Goal: Check status

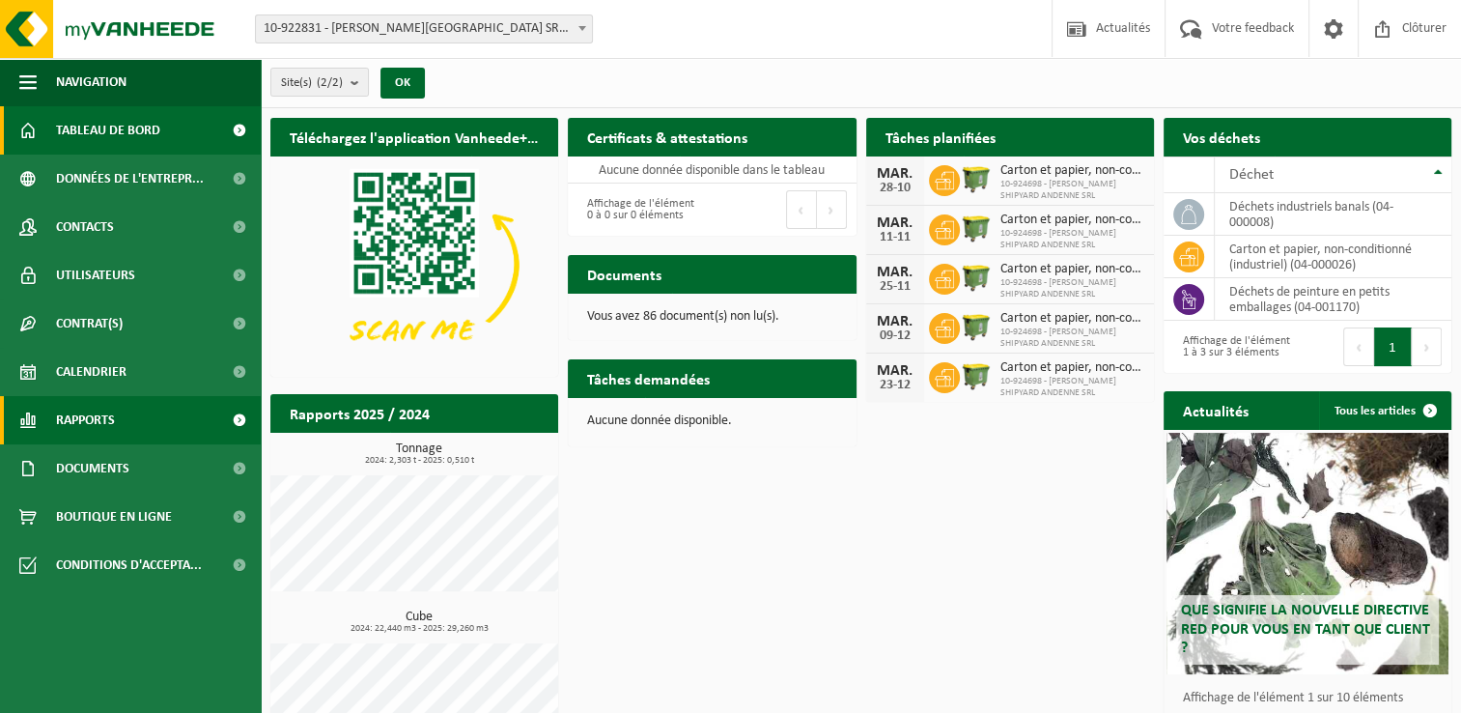
click at [97, 435] on span "Rapports" at bounding box center [85, 420] width 59 height 48
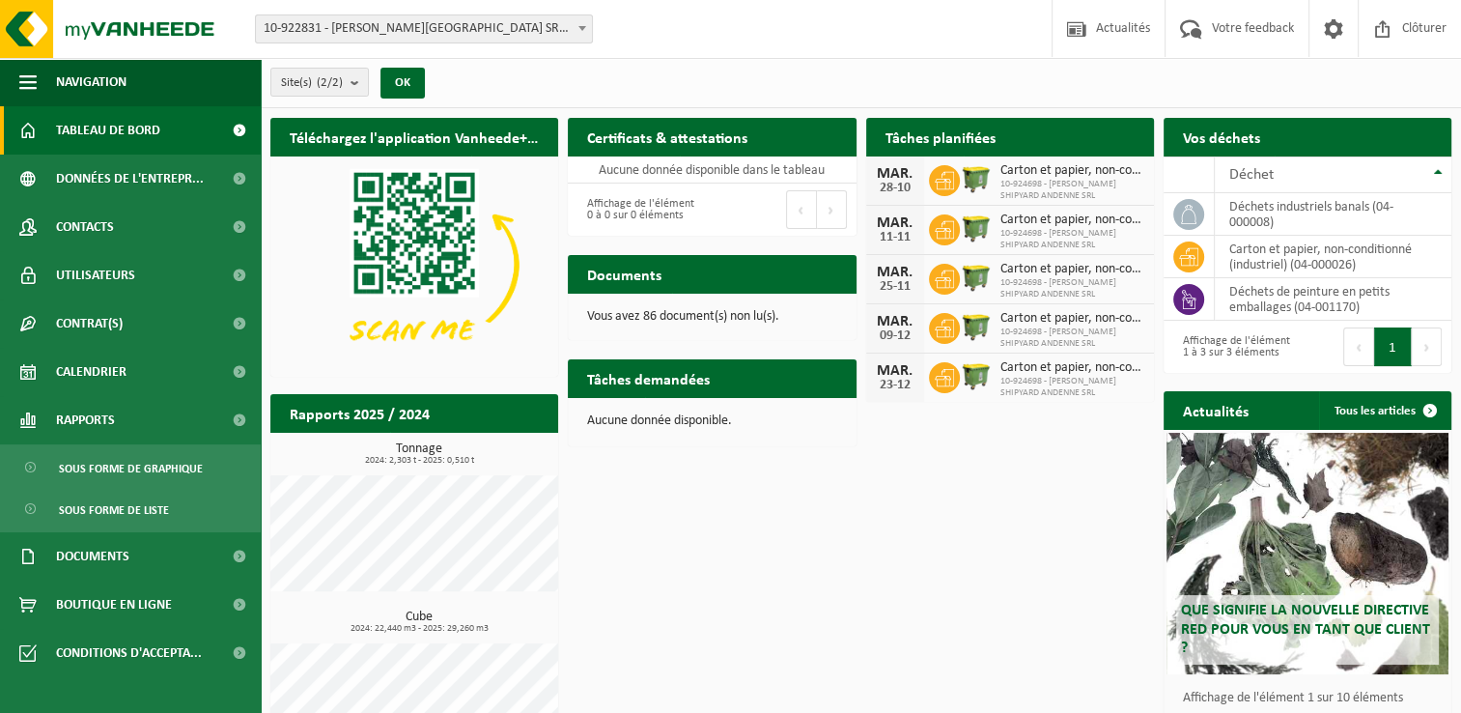
click at [465, 37] on span "10-922831 - [PERSON_NAME][GEOGRAPHIC_DATA] SRL - [GEOGRAPHIC_DATA]" at bounding box center [424, 28] width 336 height 27
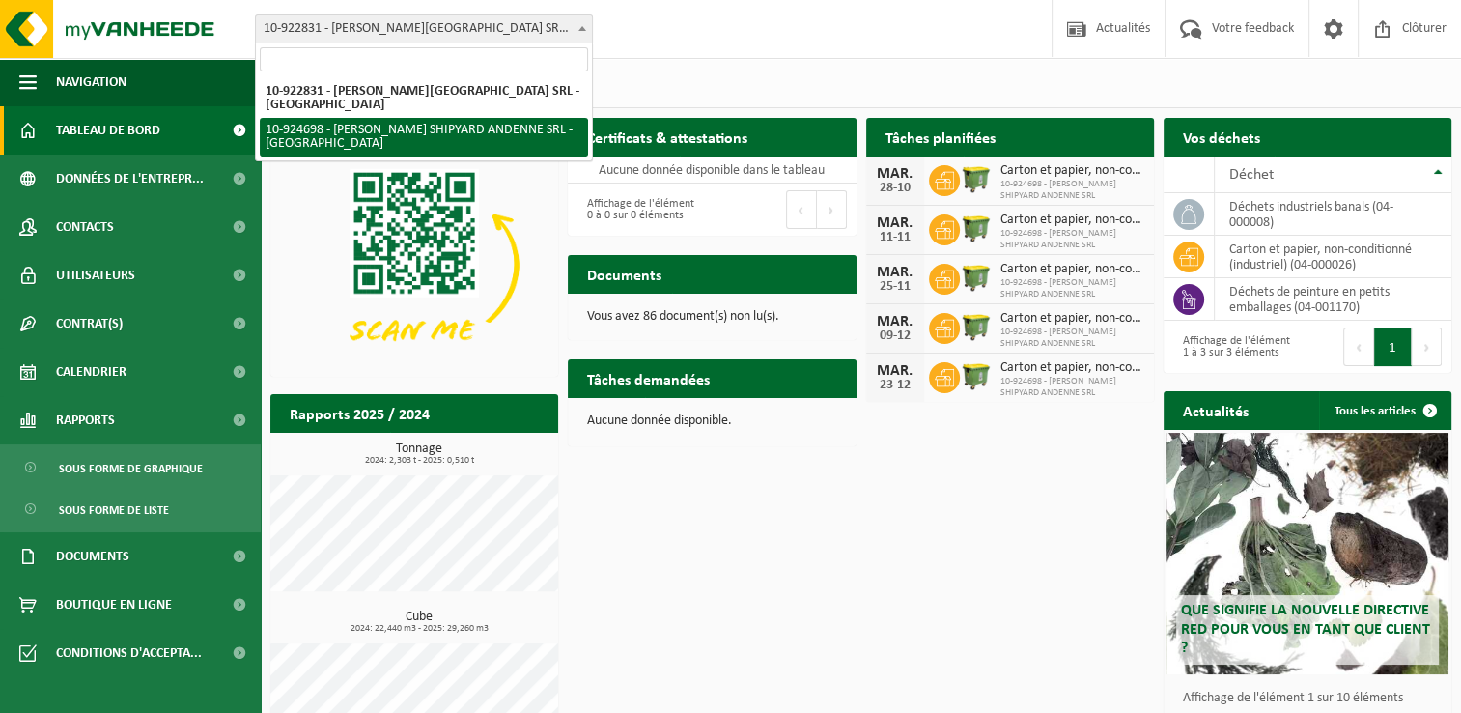
select select "131520"
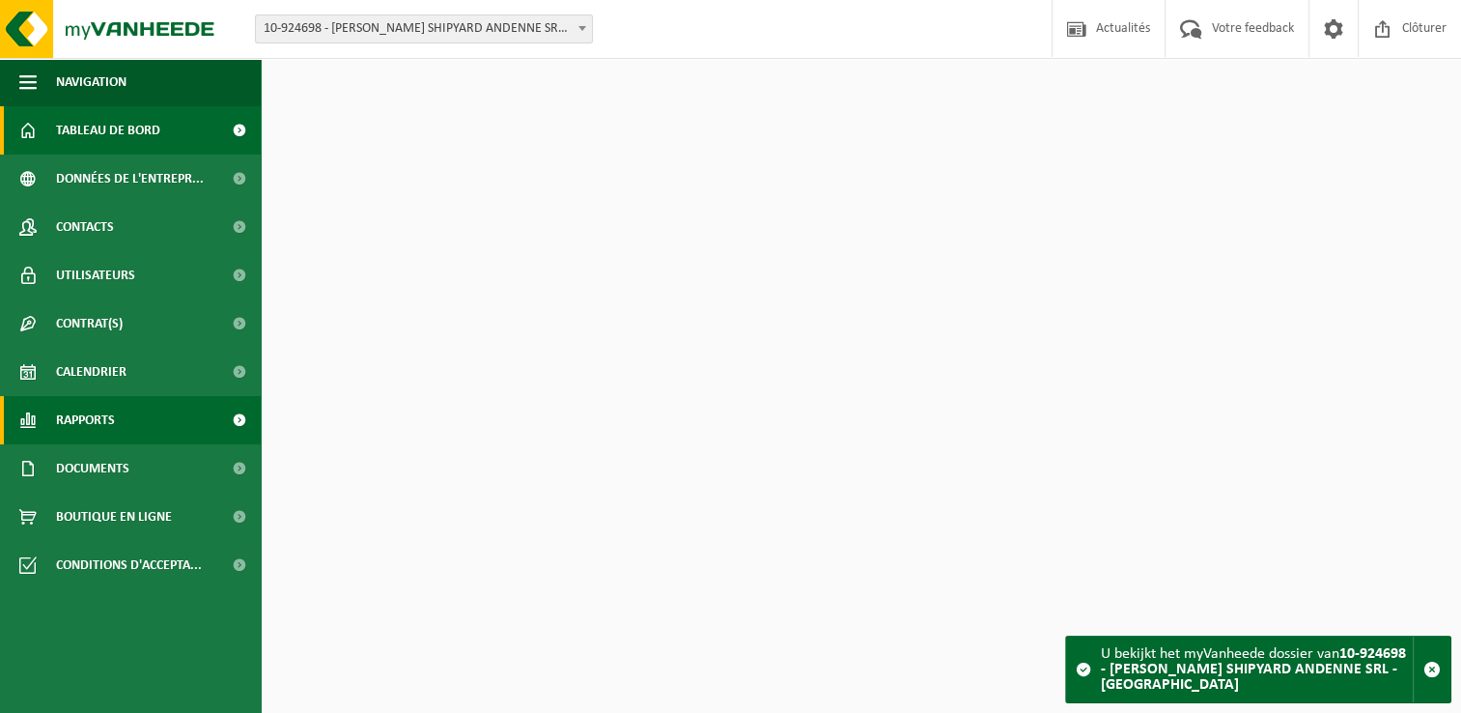
click at [136, 421] on link "Rapports" at bounding box center [130, 420] width 261 height 48
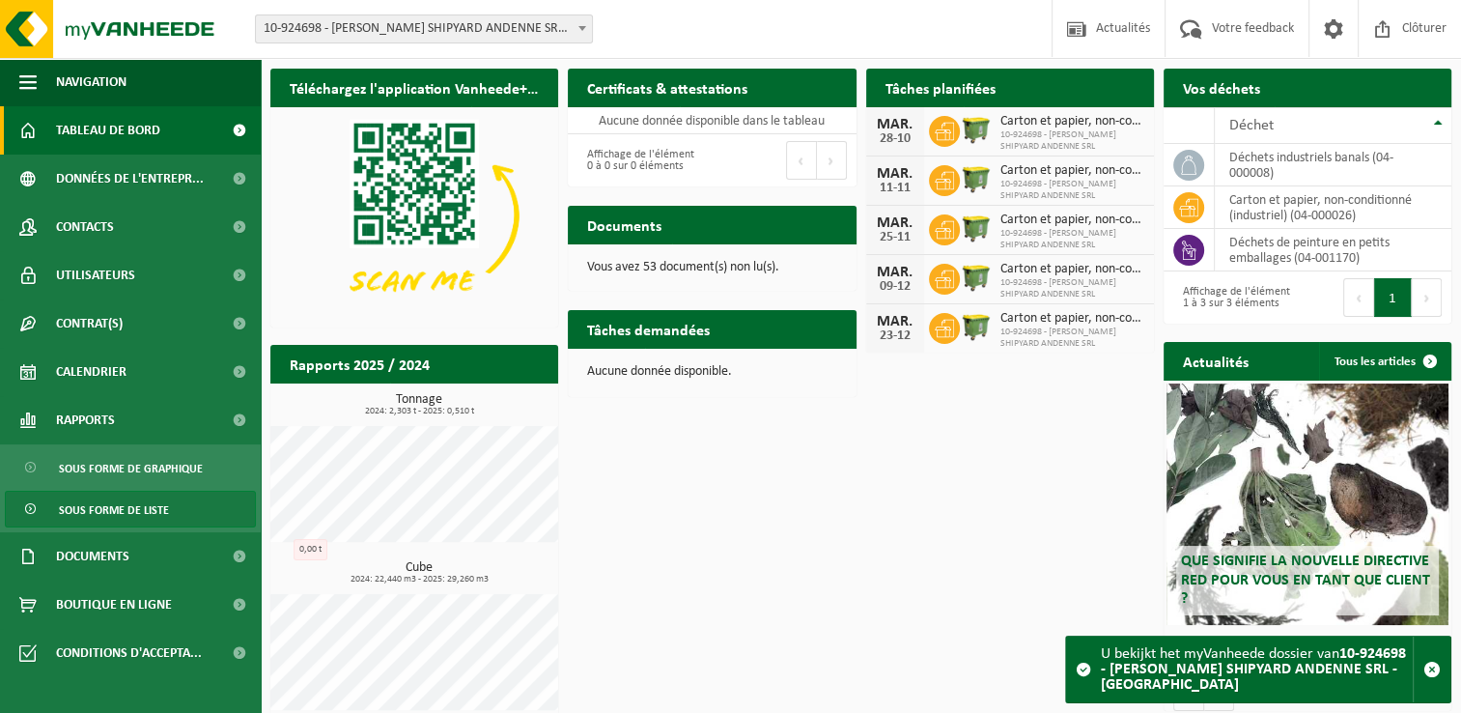
click at [127, 509] on span "Sous forme de liste" at bounding box center [114, 510] width 110 height 37
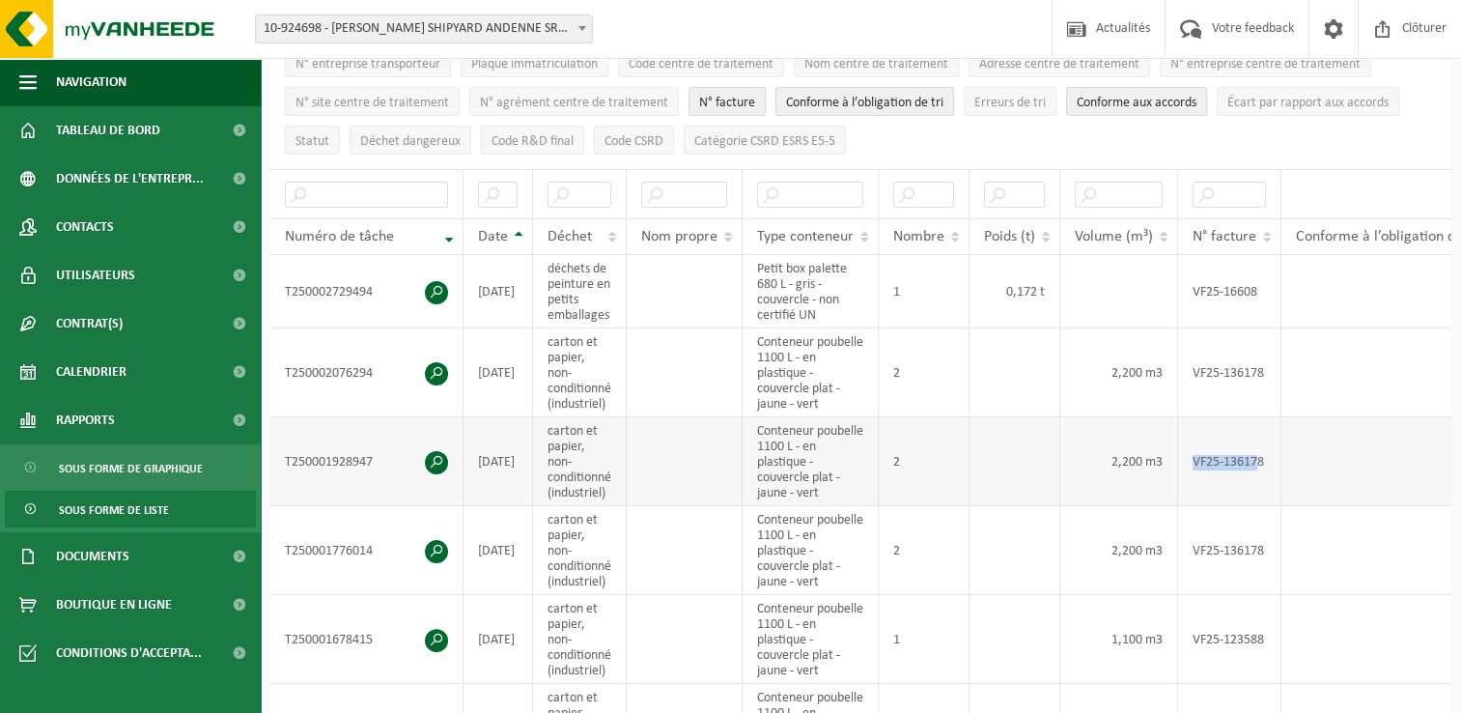
drag, startPoint x: 1220, startPoint y: 450, endPoint x: 1259, endPoint y: 446, distance: 39.8
click at [1259, 446] on td "VF25-136178" at bounding box center [1229, 461] width 103 height 89
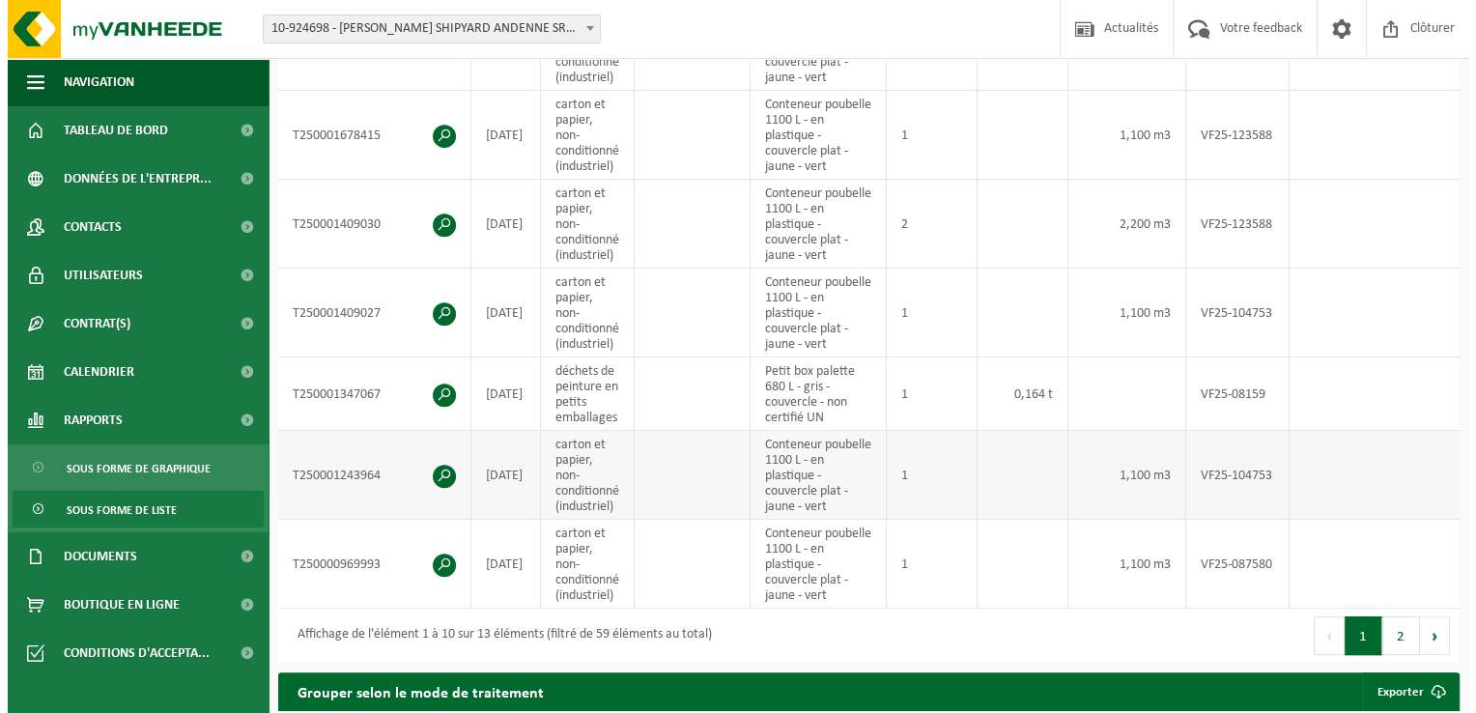
scroll to position [676, 0]
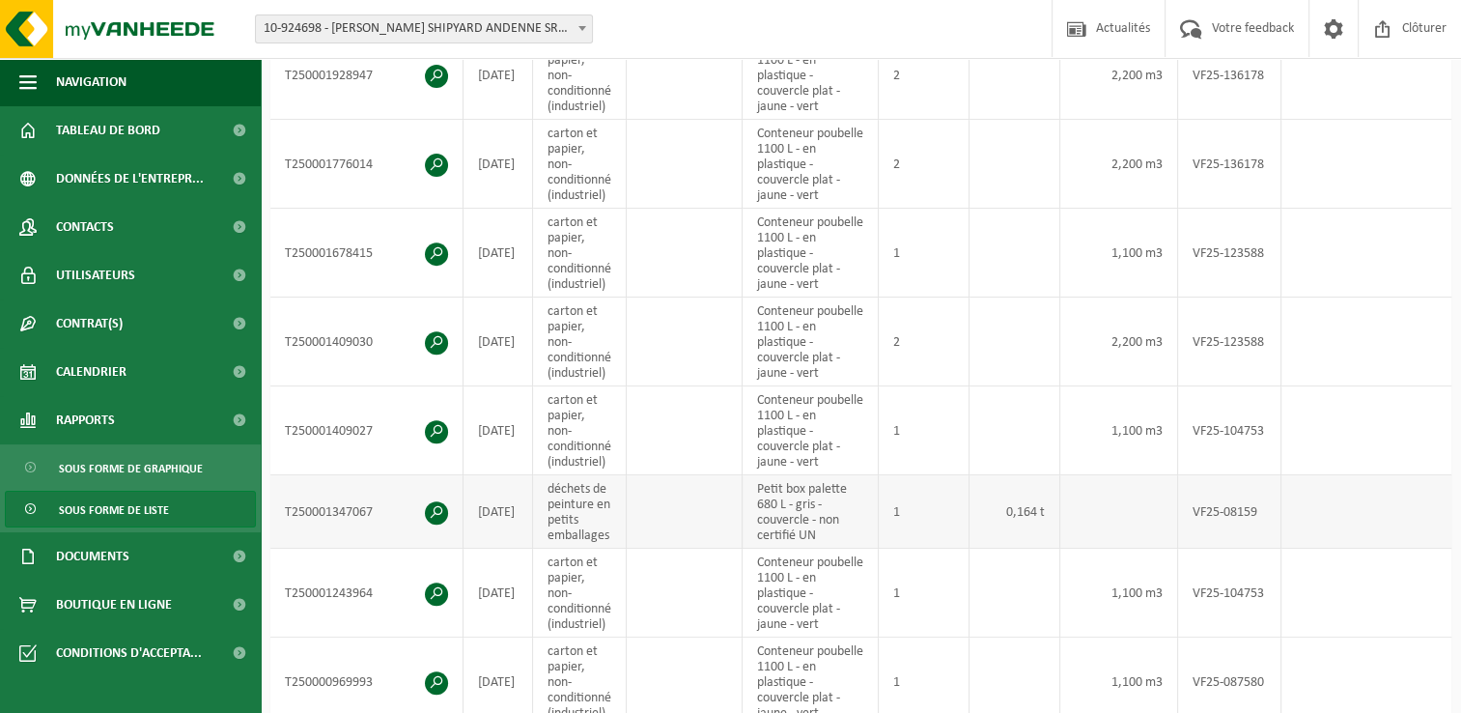
click at [435, 504] on span at bounding box center [436, 512] width 23 height 23
